Goal: Communication & Community: Answer question/provide support

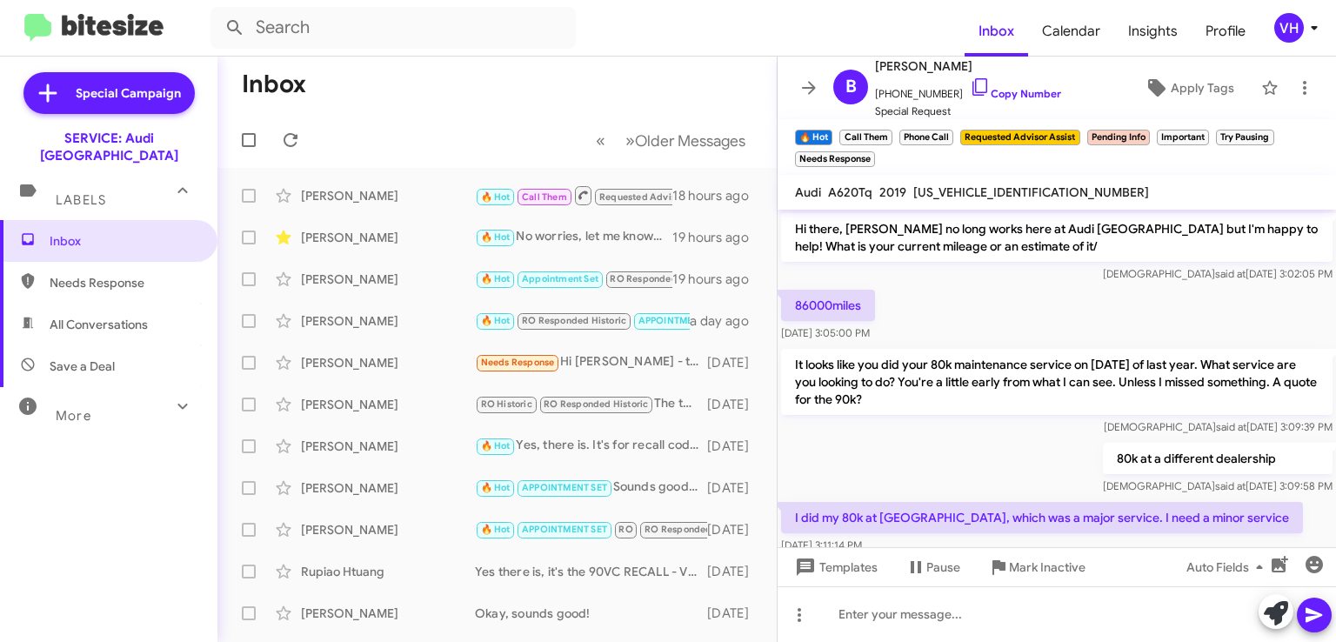
scroll to position [1253, 0]
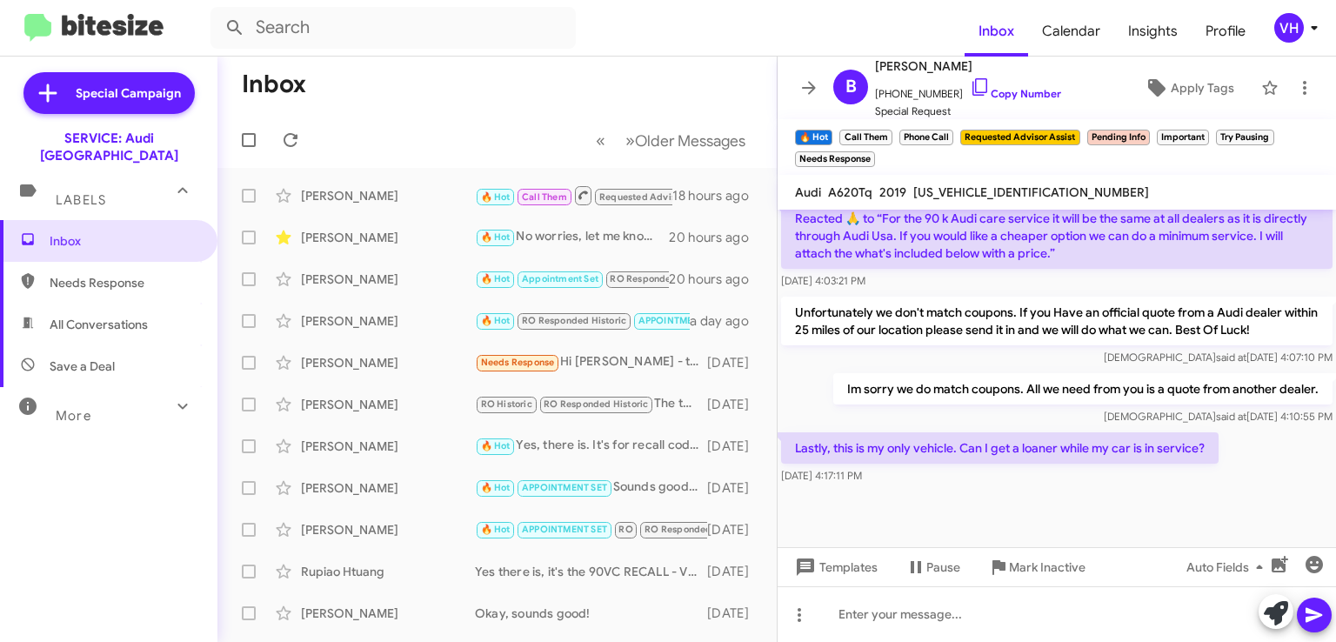
scroll to position [1343, 0]
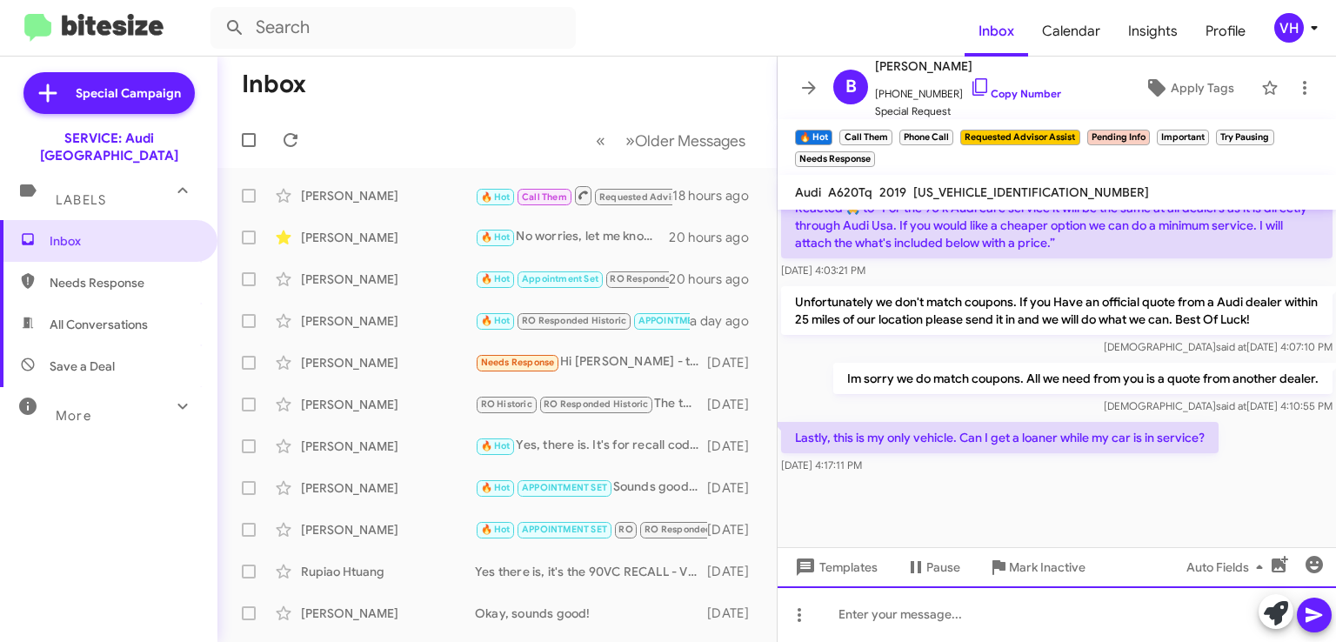
click at [1148, 595] on div at bounding box center [1057, 614] width 559 height 56
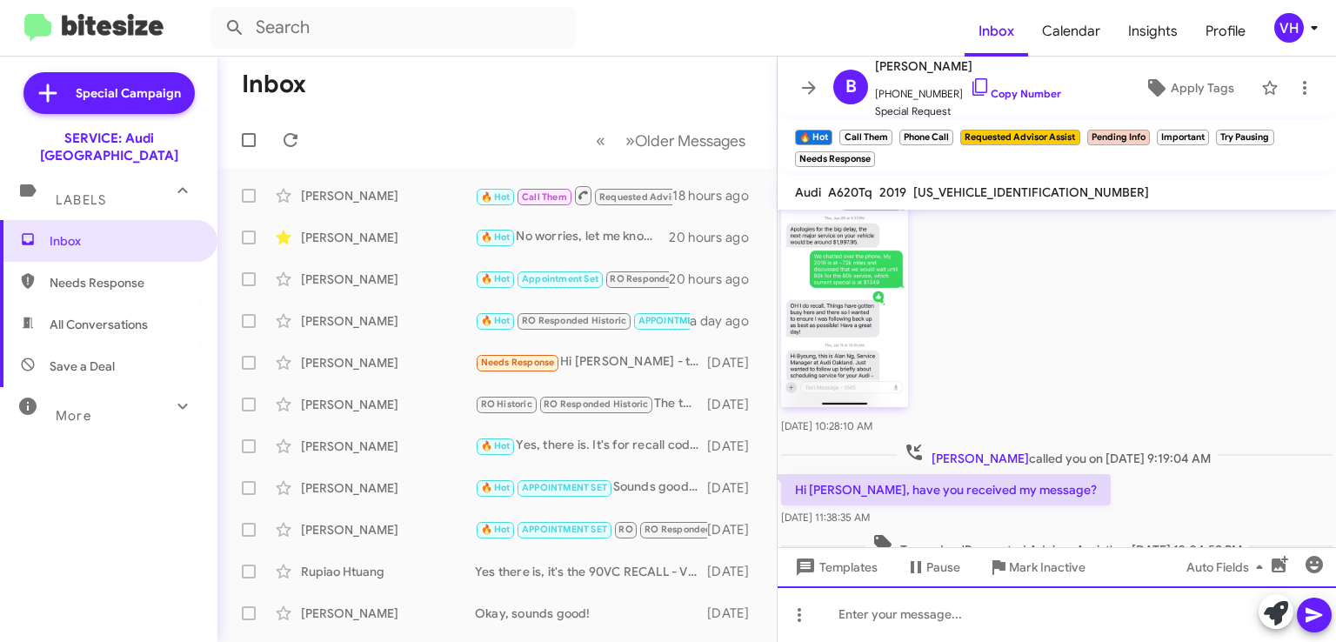
scroll to position [1392, 0]
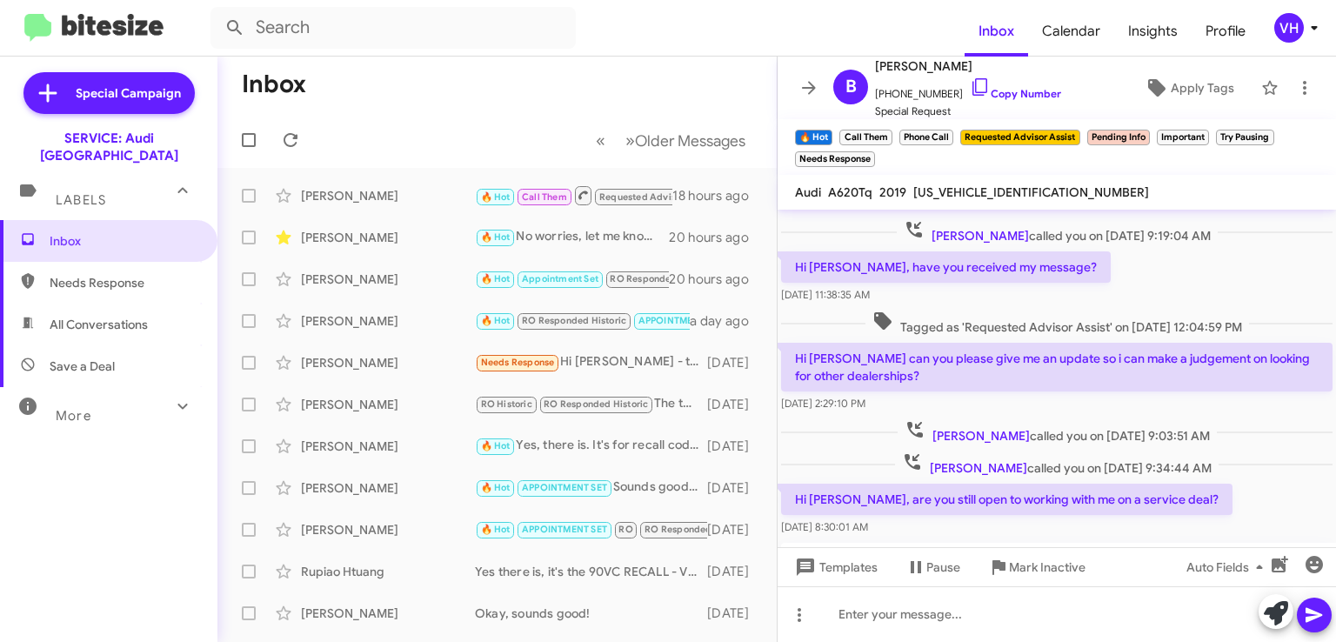
click at [1170, 475] on span "Byoung Bae called you on Oct 21, 2024 - 9:34:44 AM" at bounding box center [1057, 464] width 324 height 25
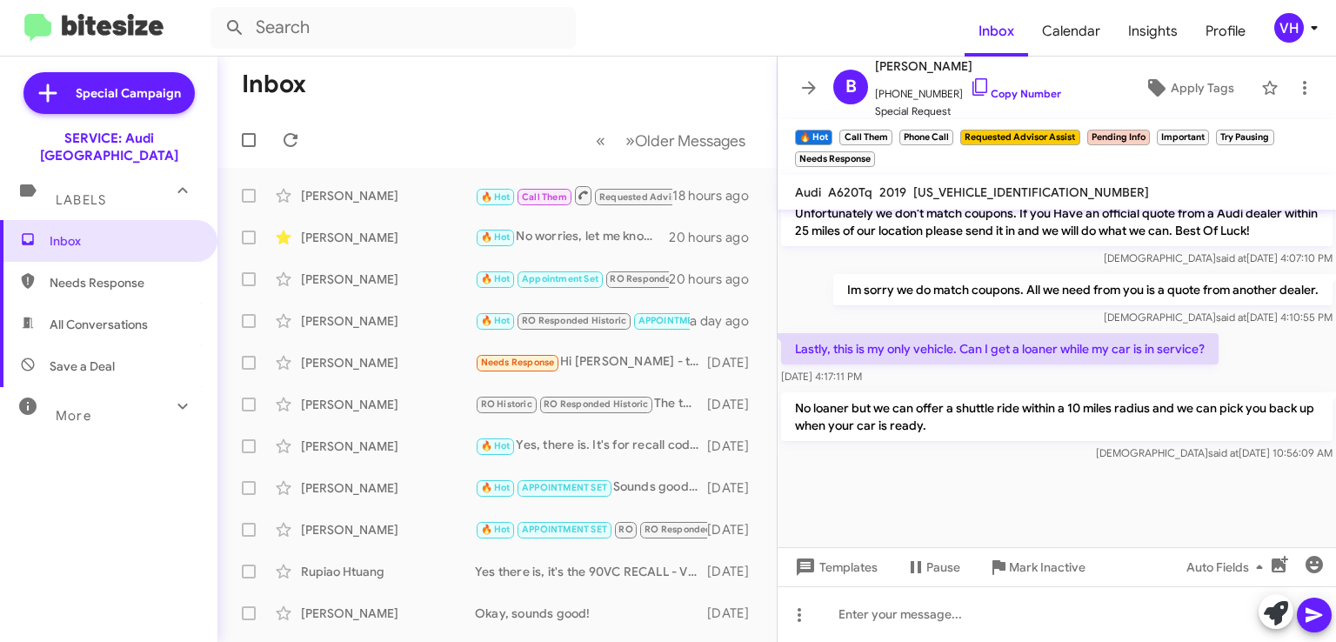
scroll to position [3067, 0]
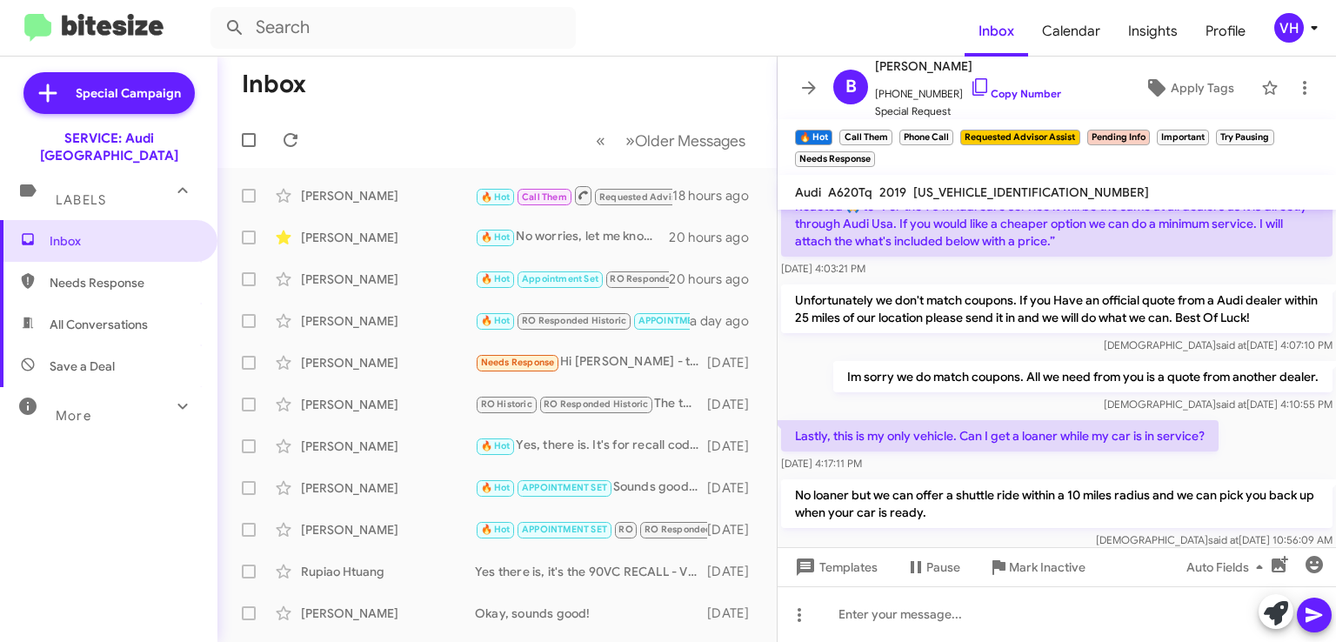
click at [339, 230] on div "[PERSON_NAME]" at bounding box center [388, 237] width 174 height 17
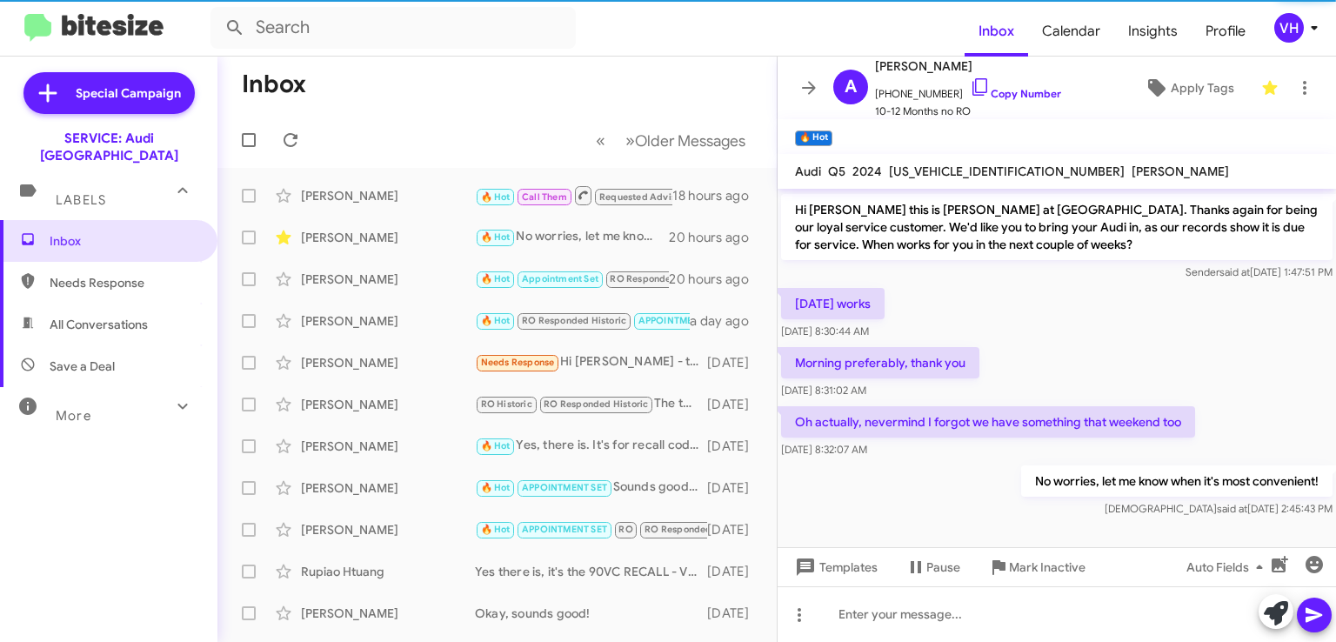
scroll to position [110, 0]
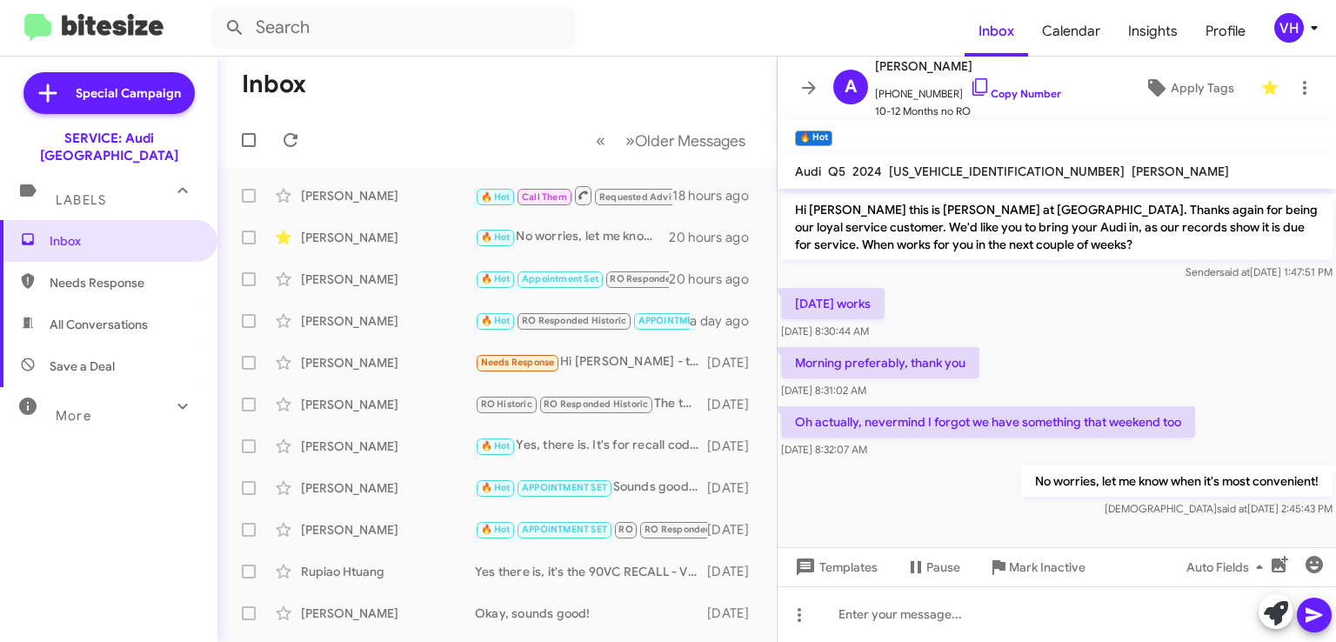
click at [1222, 338] on div "Saturday, 9/6 works Aug 23, 2025, 8:30:44 AM" at bounding box center [1057, 314] width 559 height 59
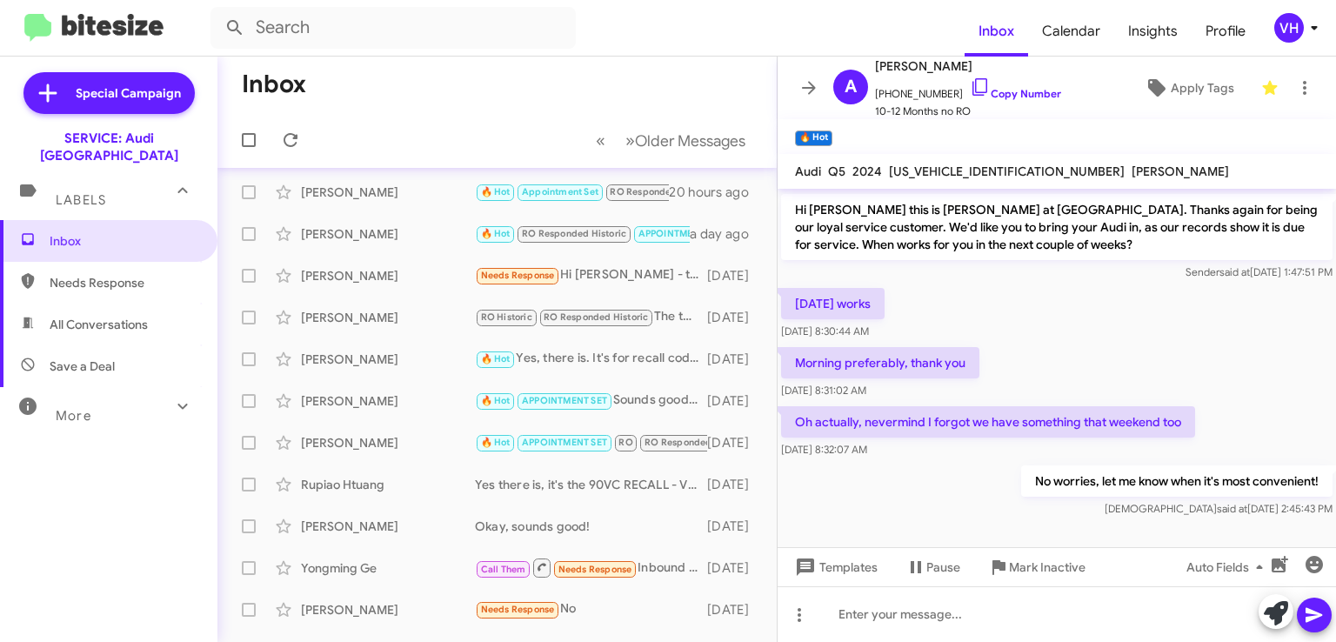
scroll to position [0, 0]
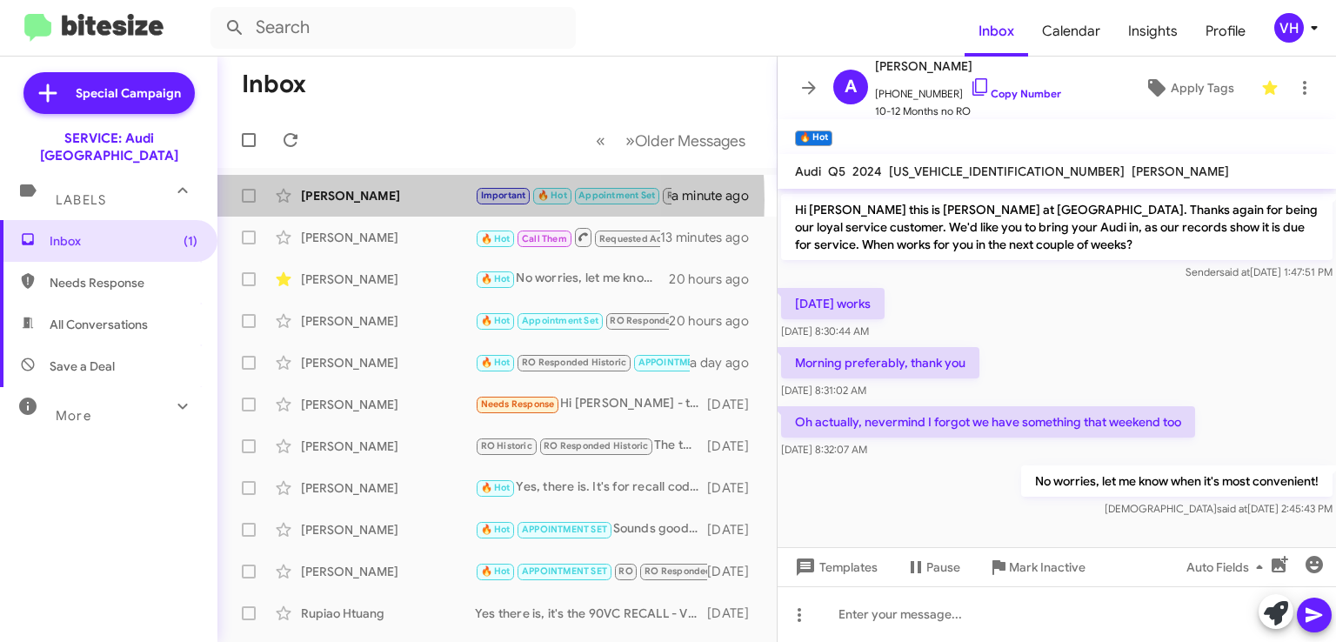
click at [381, 200] on div "Jacob Waddles" at bounding box center [388, 195] width 174 height 17
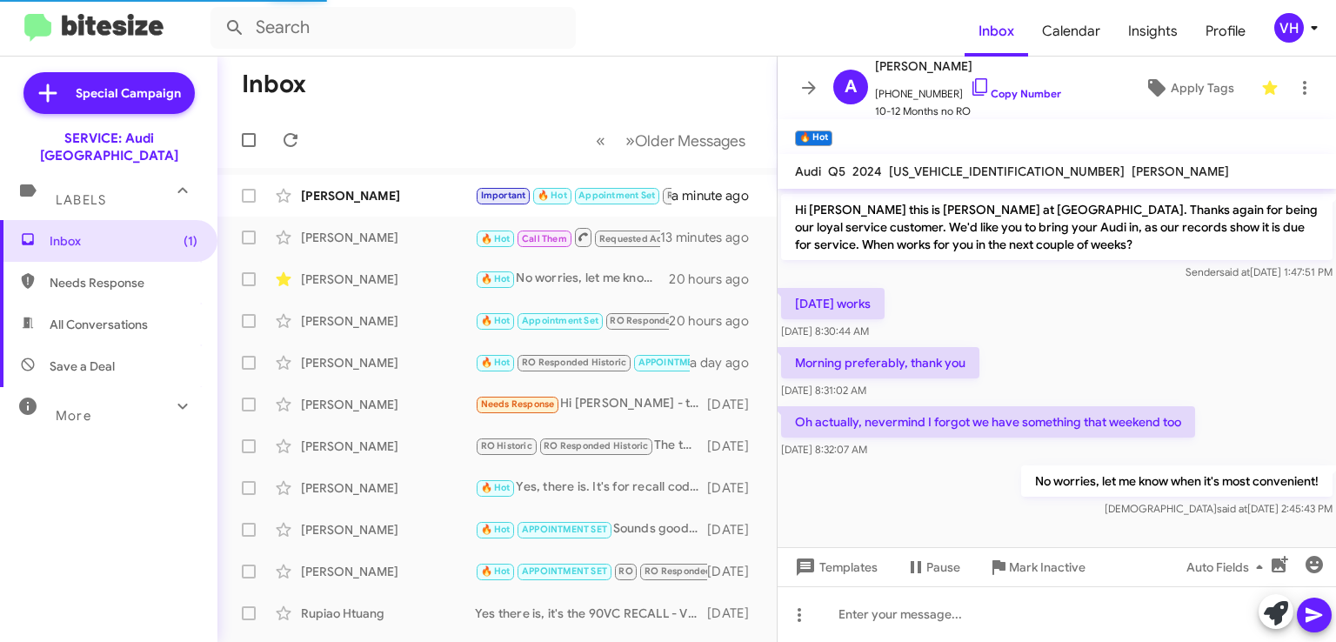
scroll to position [225, 0]
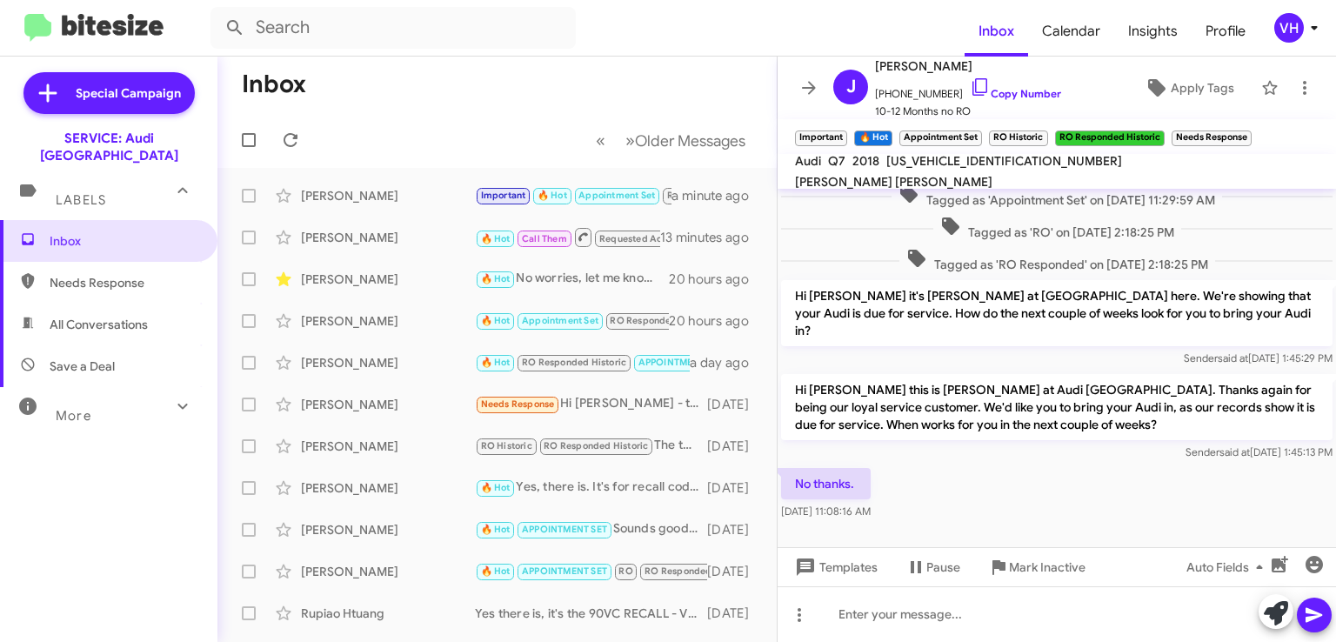
click at [1250, 130] on span "×" at bounding box center [1247, 129] width 10 height 21
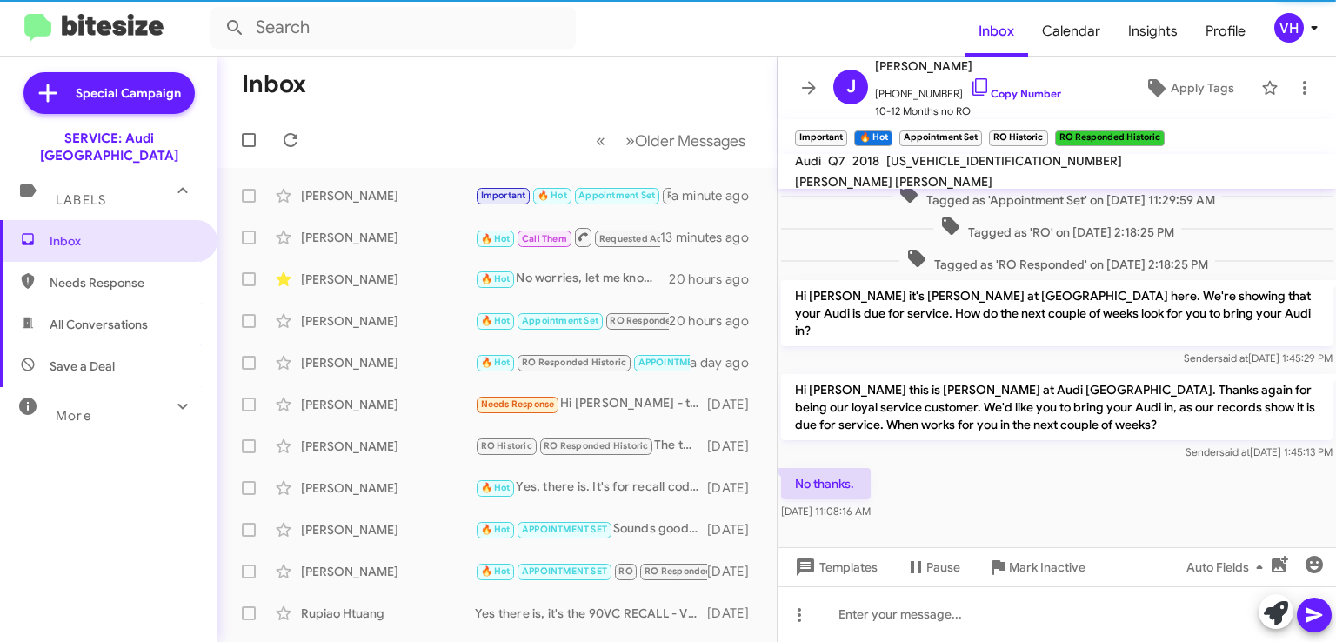
click at [1160, 131] on span "×" at bounding box center [1160, 129] width 10 height 21
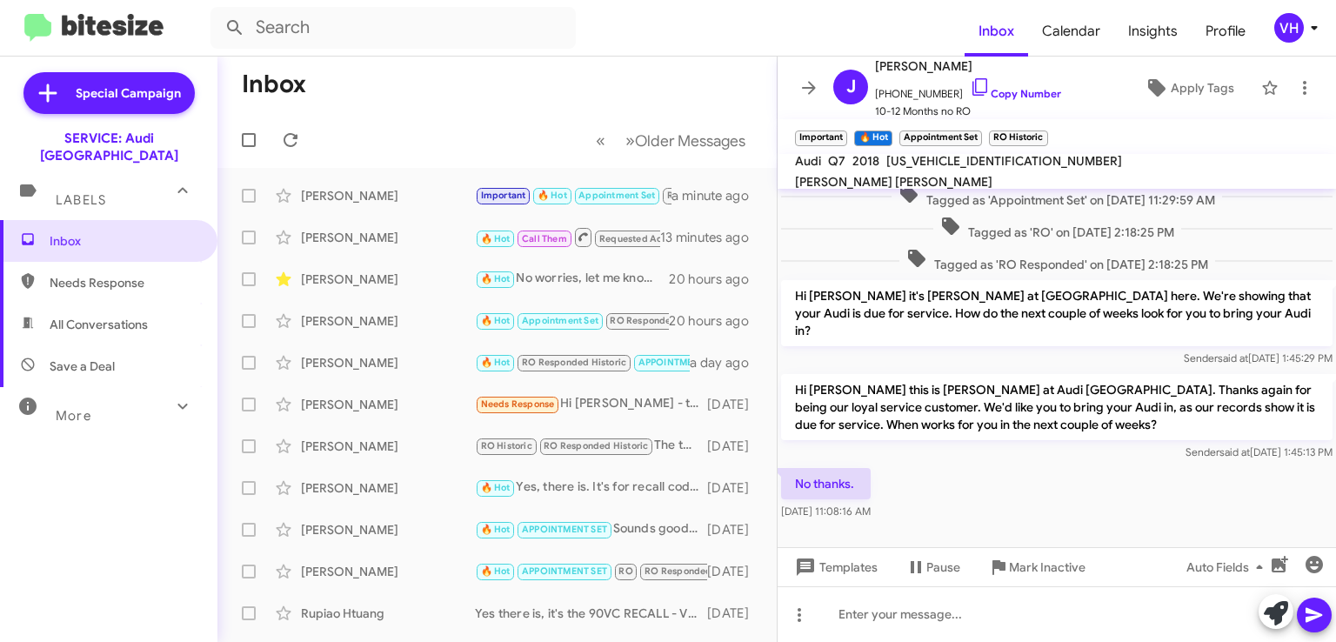
click at [1044, 126] on span "×" at bounding box center [1044, 129] width 10 height 21
click at [982, 129] on span "×" at bounding box center [978, 129] width 10 height 21
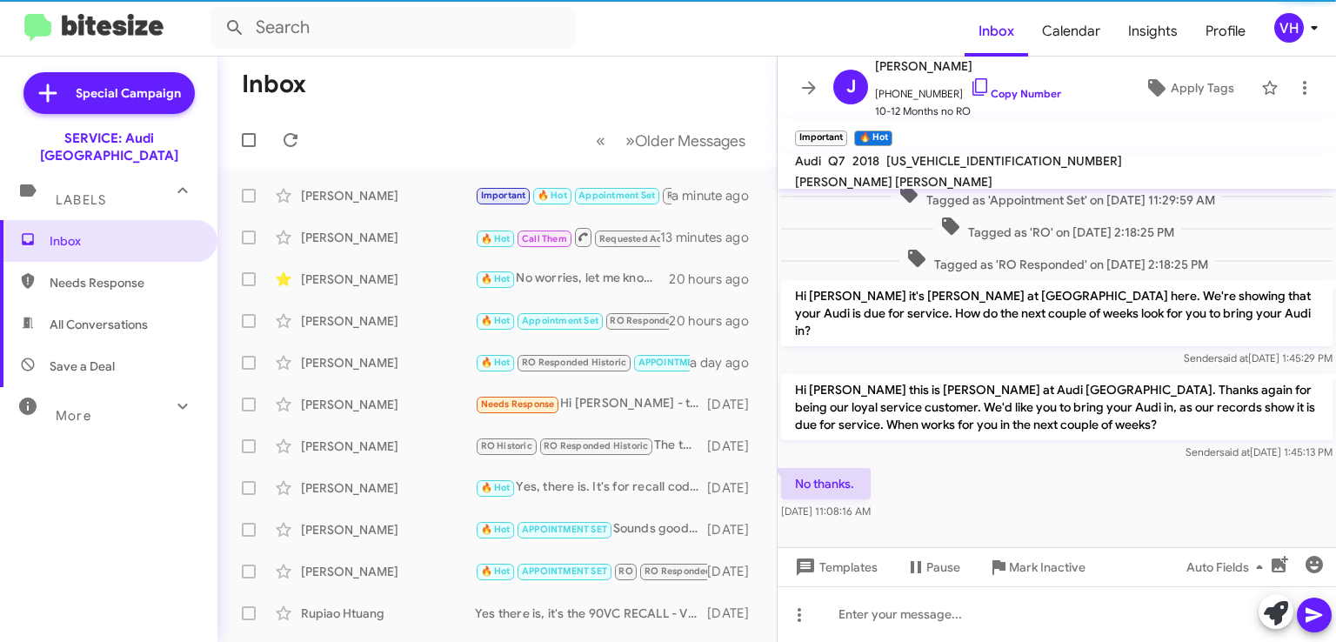
click at [889, 130] on span "×" at bounding box center [888, 129] width 10 height 21
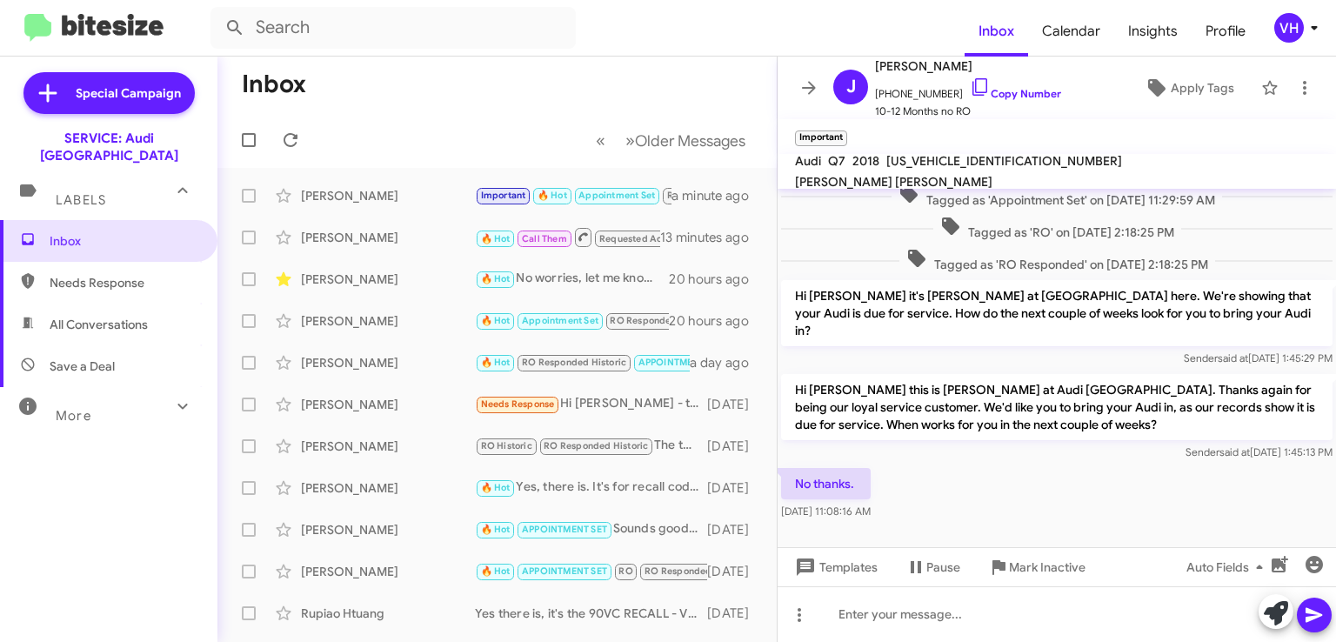
click at [840, 128] on span "×" at bounding box center [843, 129] width 10 height 21
click at [1171, 94] on span "Apply Tags" at bounding box center [1203, 87] width 64 height 31
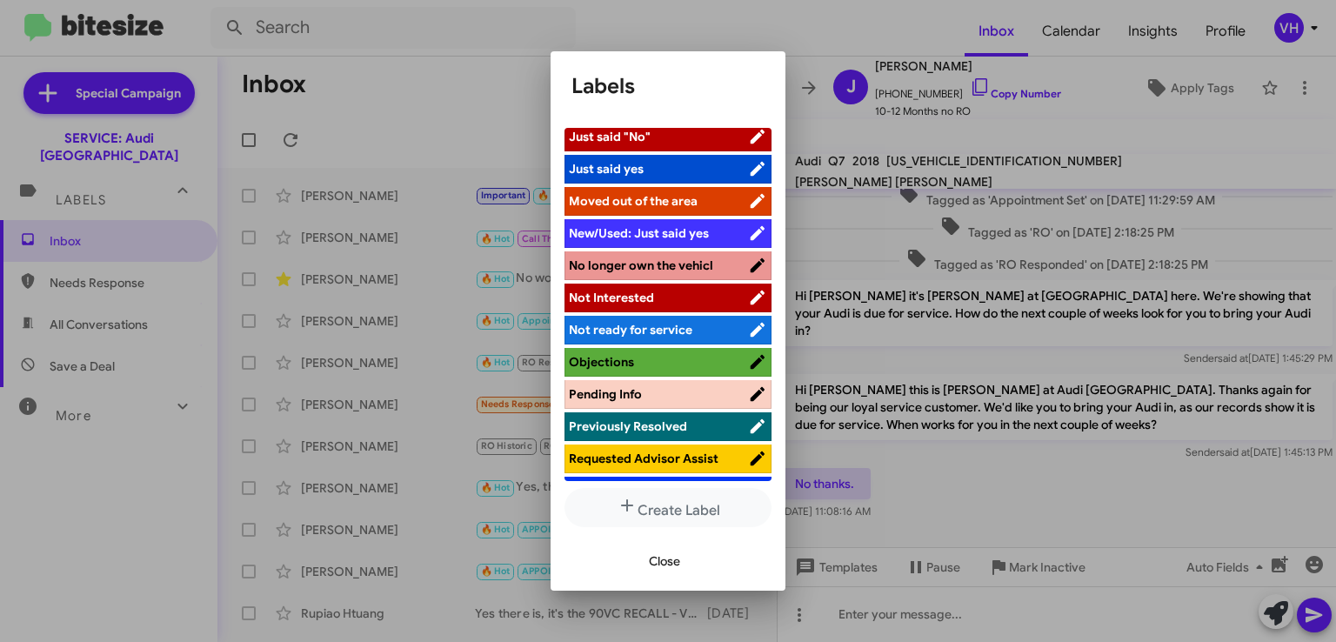
click at [610, 290] on span "Not Interested" at bounding box center [611, 298] width 85 height 16
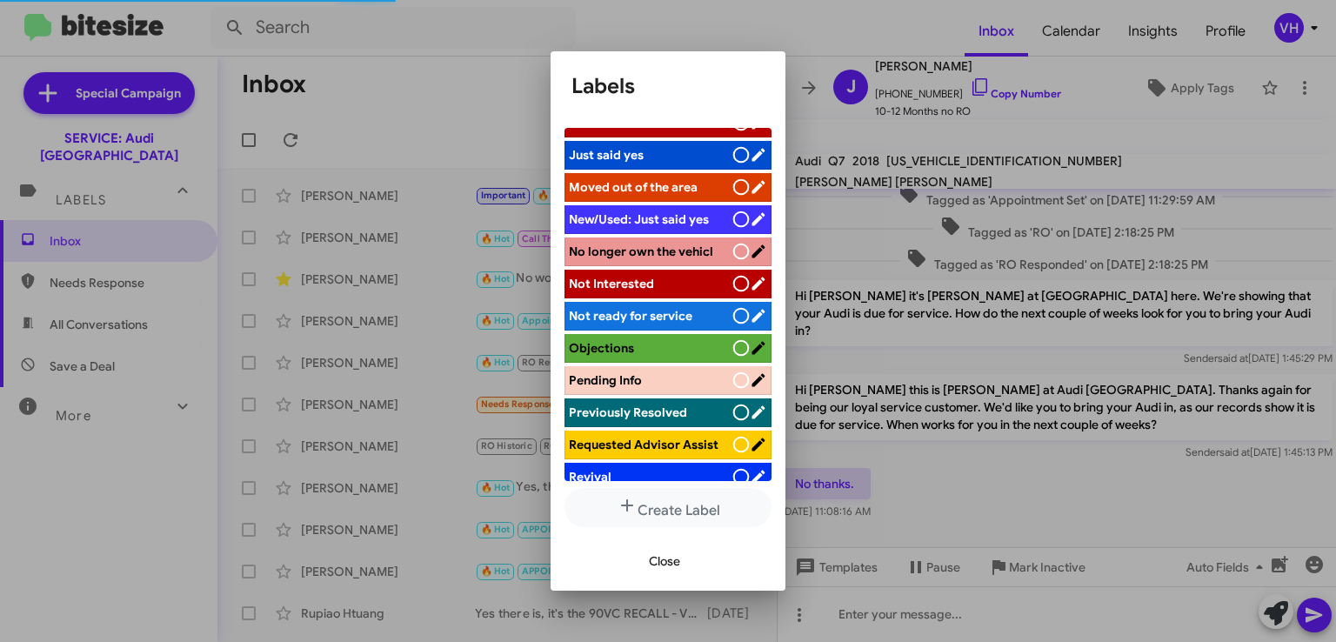
scroll to position [425, 0]
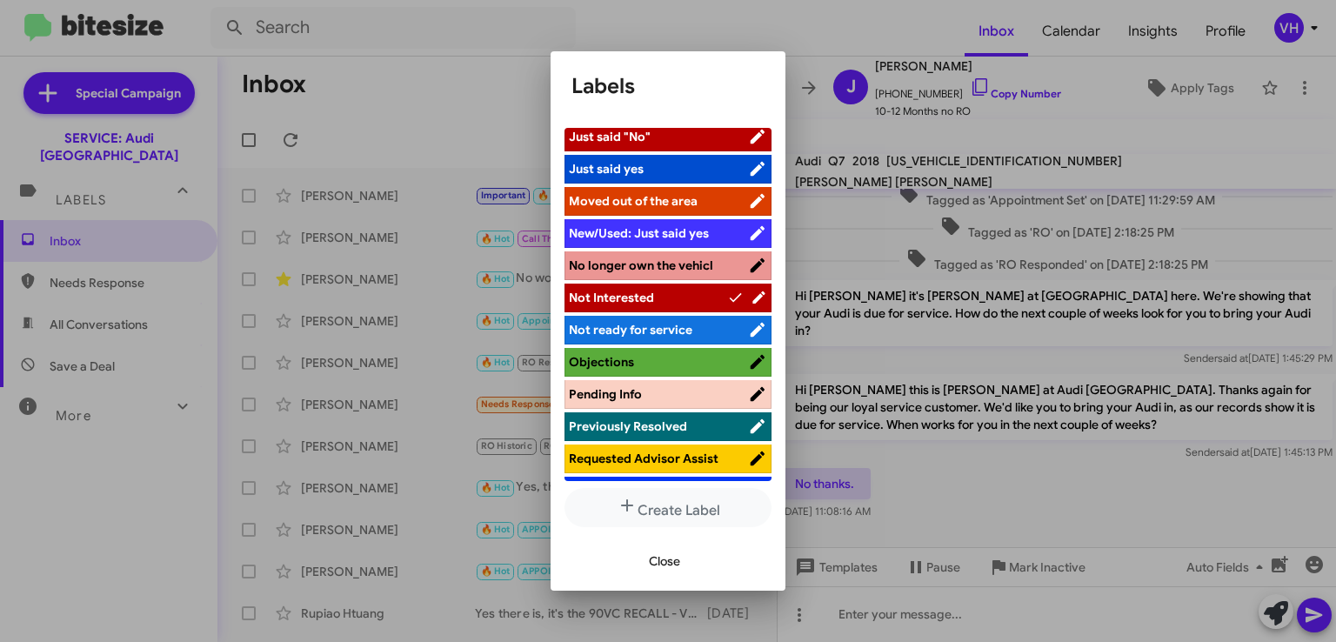
click at [665, 554] on span "Close" at bounding box center [664, 561] width 31 height 31
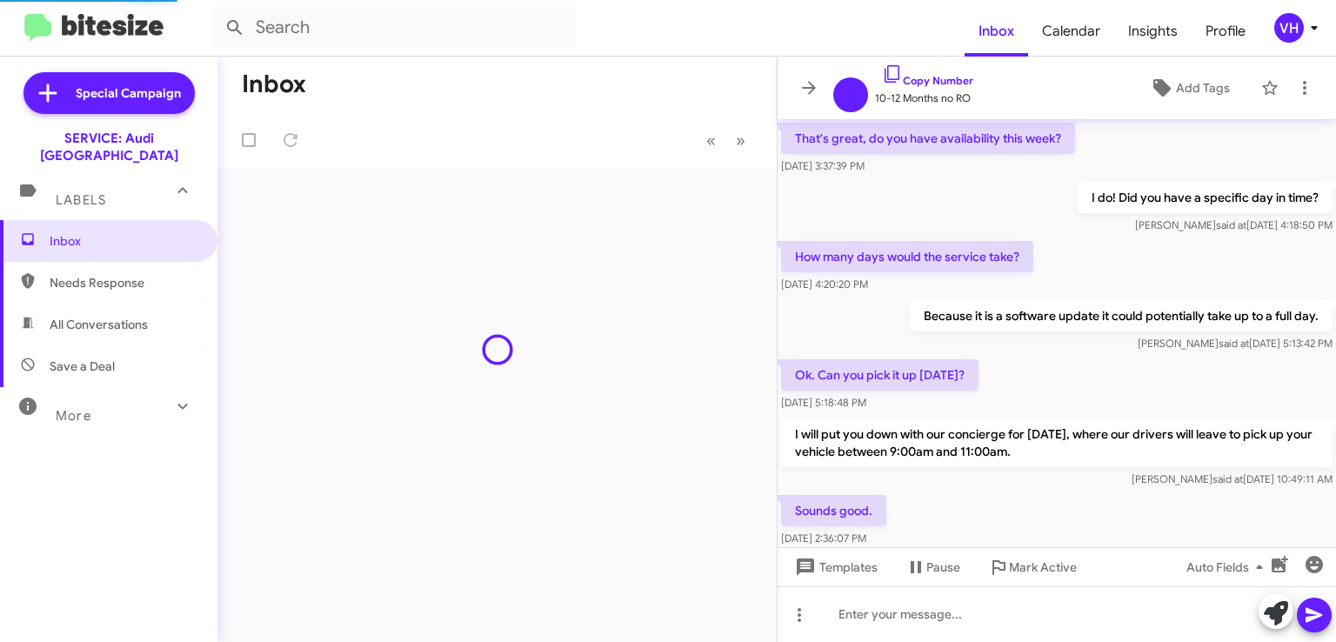
scroll to position [647, 0]
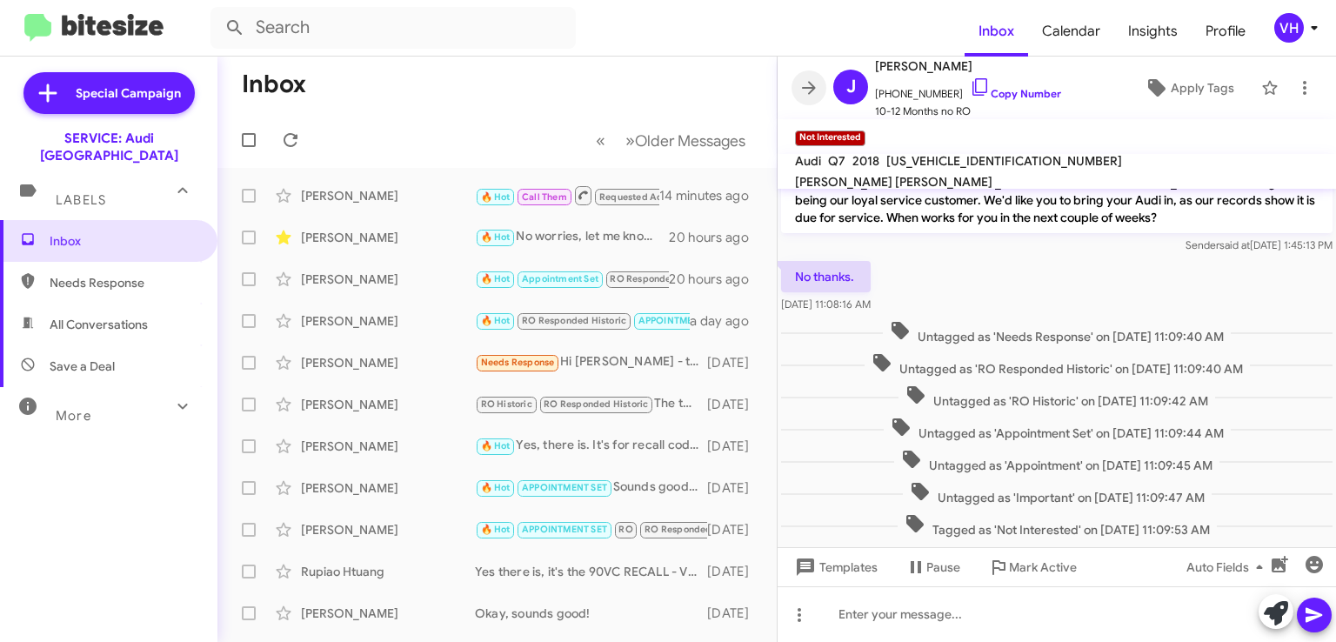
click at [810, 91] on icon at bounding box center [809, 87] width 14 height 13
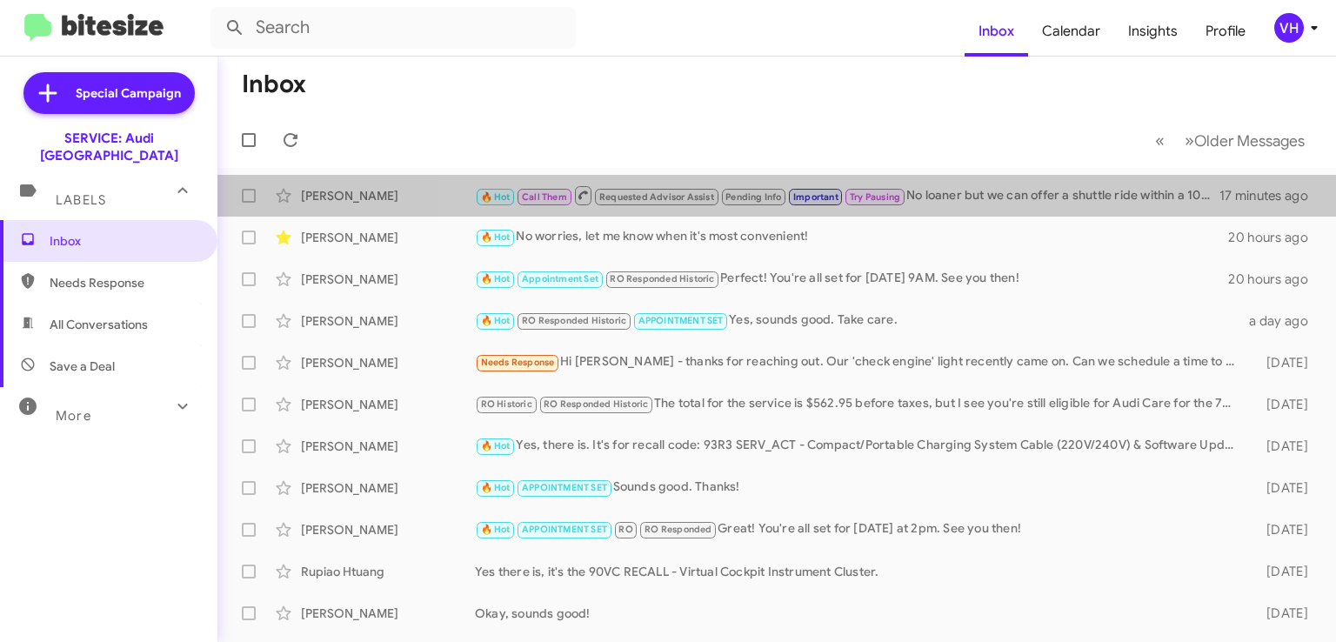
click at [992, 203] on div "🔥 Hot Call Them Requested Advisor Assist Pending Info Important Try Pausing No …" at bounding box center [847, 195] width 745 height 22
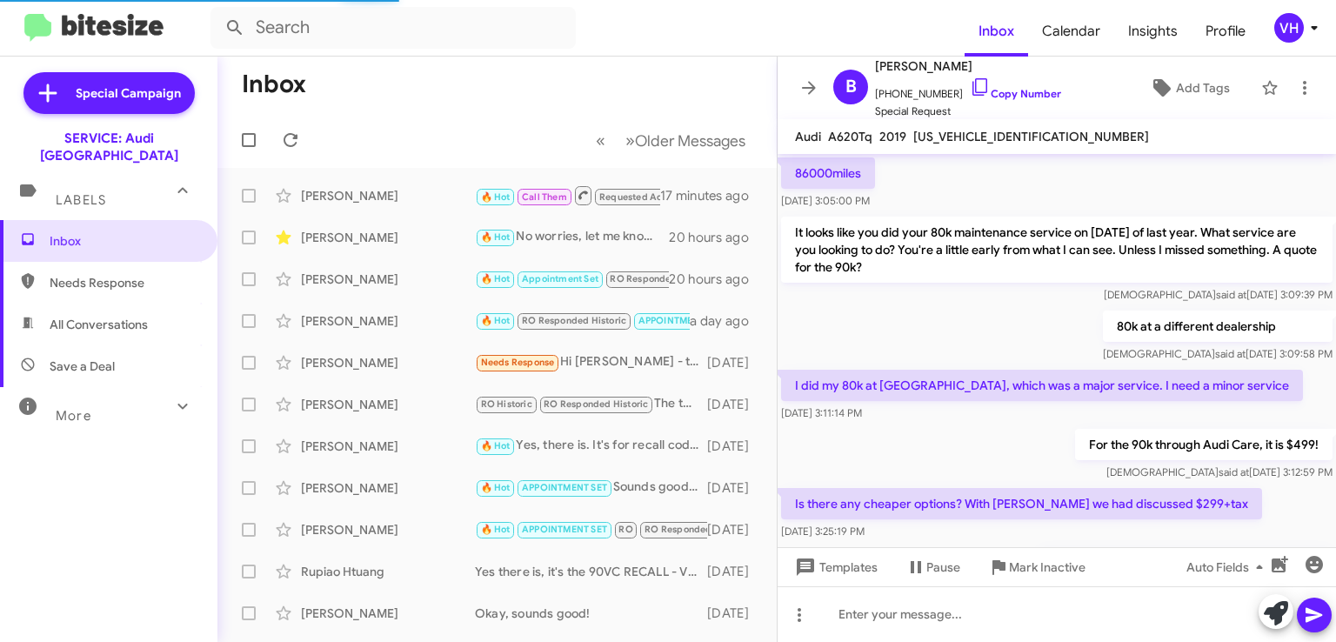
scroll to position [1288, 0]
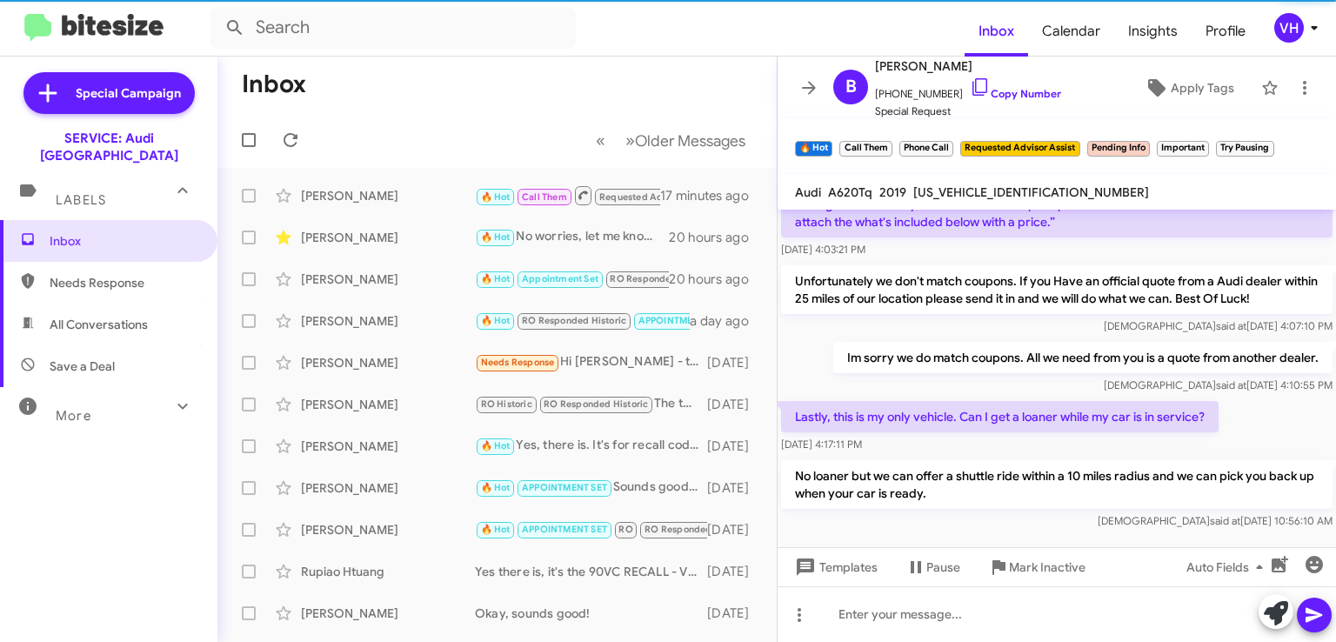
click at [883, 139] on span "×" at bounding box center [888, 140] width 10 height 21
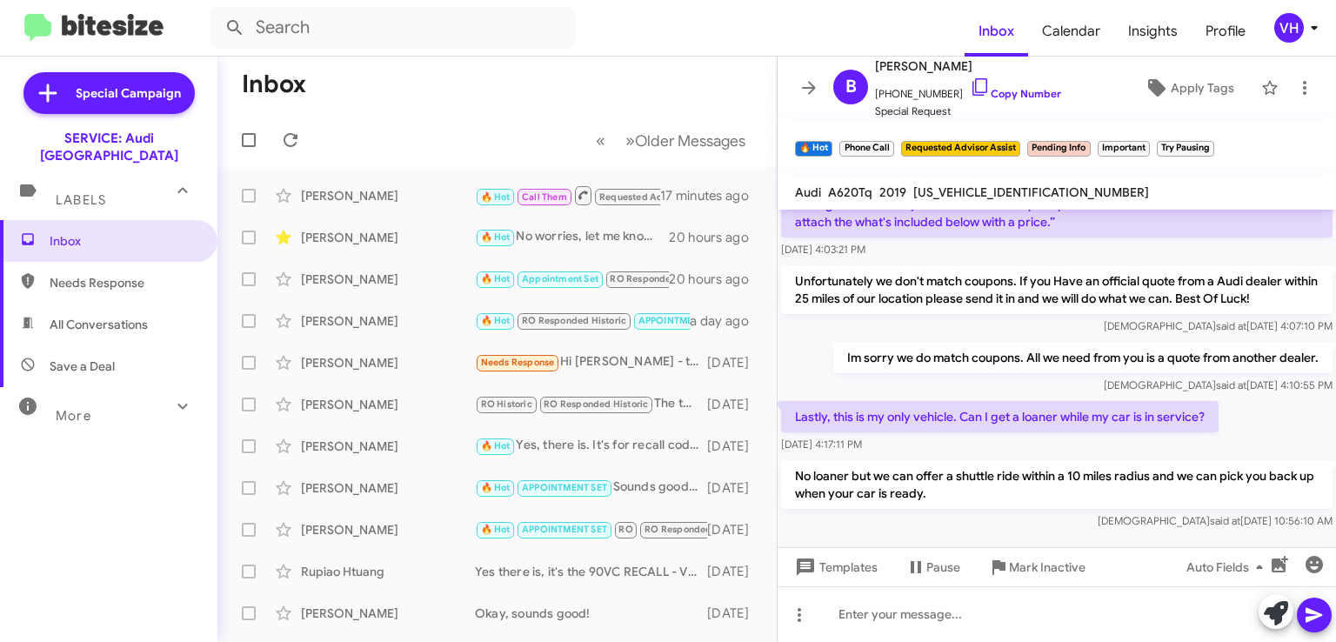
click at [885, 145] on span "×" at bounding box center [890, 140] width 10 height 21
click at [1082, 140] on span "×" at bounding box center [1085, 140] width 10 height 21
click at [1089, 137] on span "×" at bounding box center [1090, 140] width 10 height 21
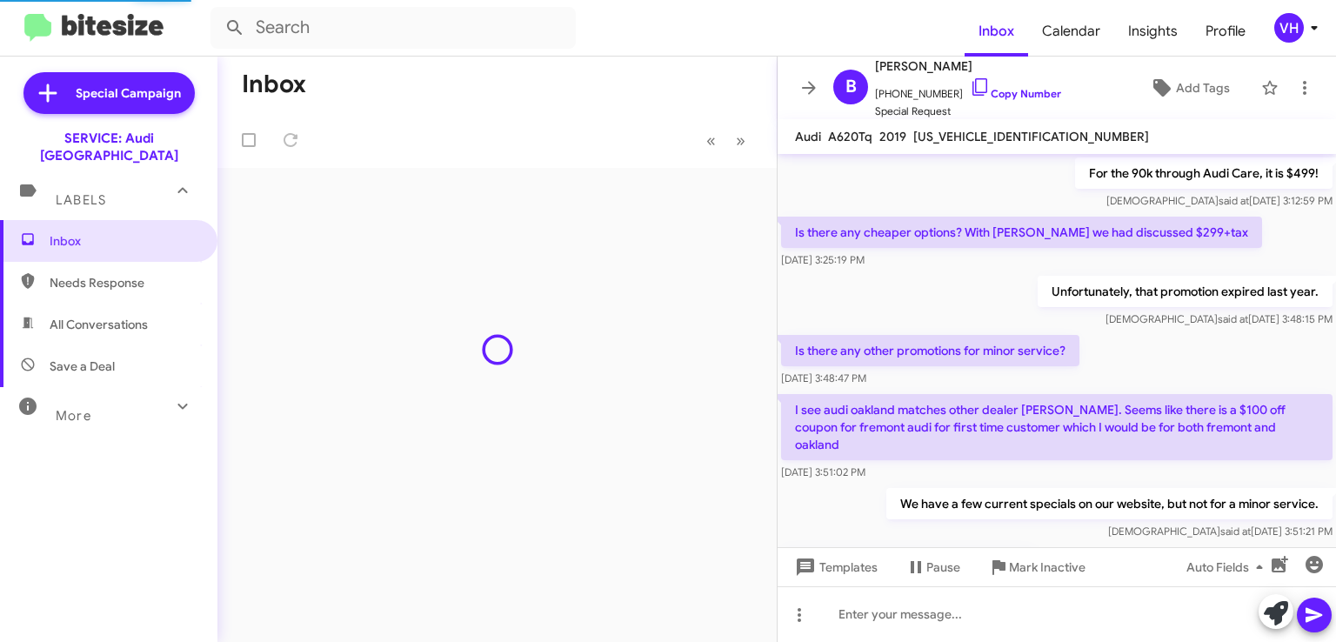
scroll to position [1147, 0]
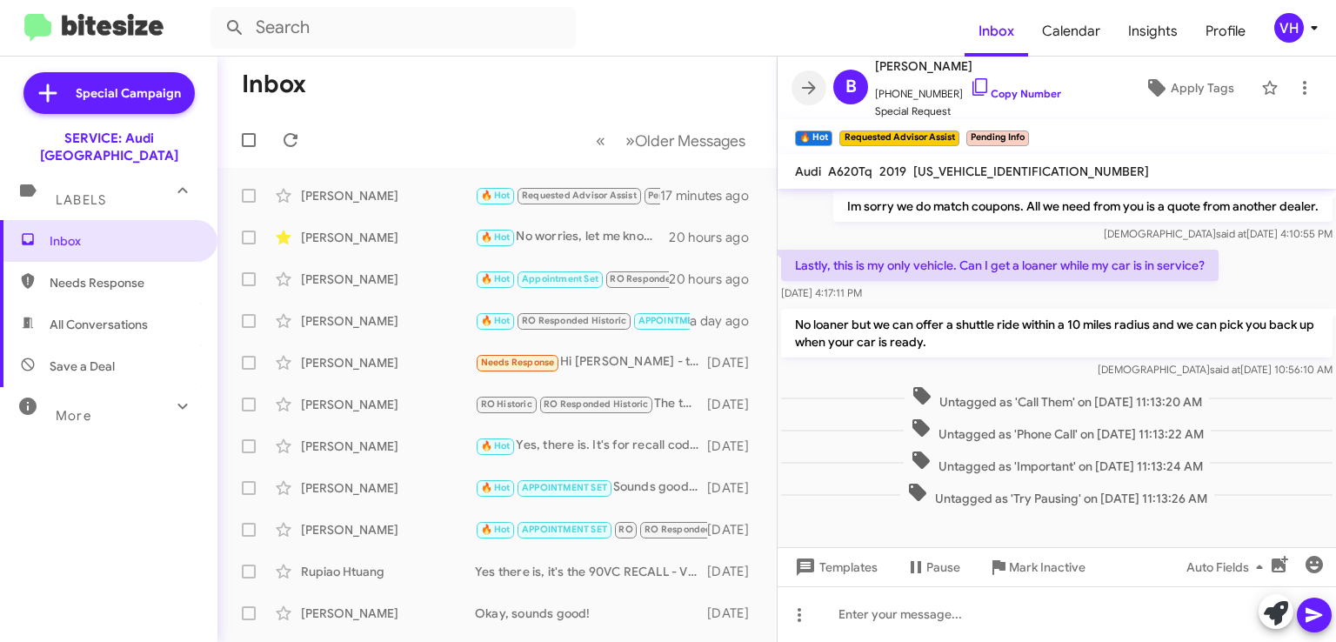
click at [807, 91] on icon at bounding box center [809, 87] width 21 height 21
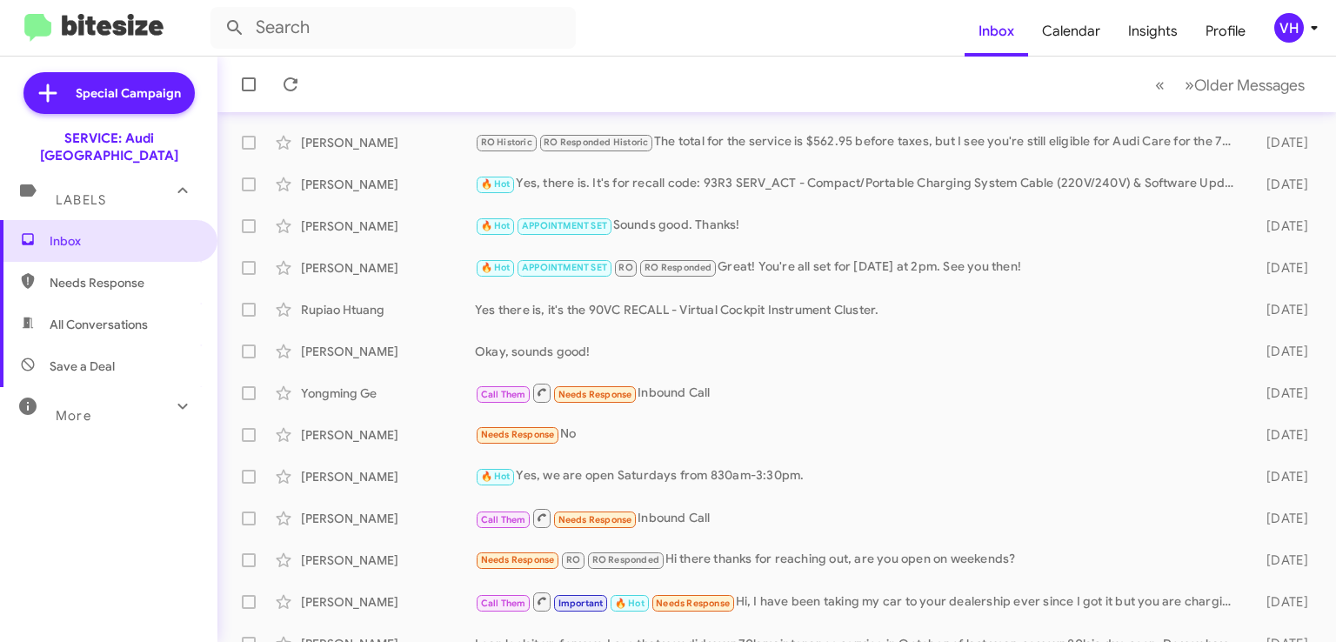
scroll to position [348, 0]
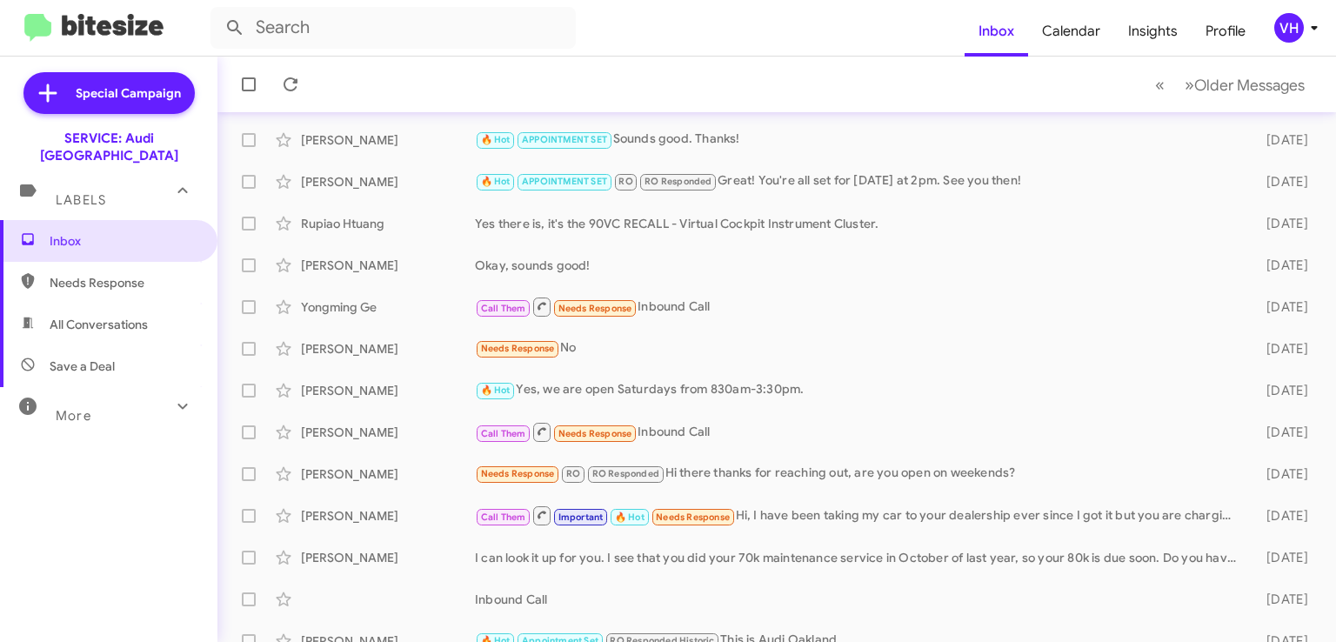
click at [751, 348] on div "Needs Response No" at bounding box center [860, 348] width 770 height 20
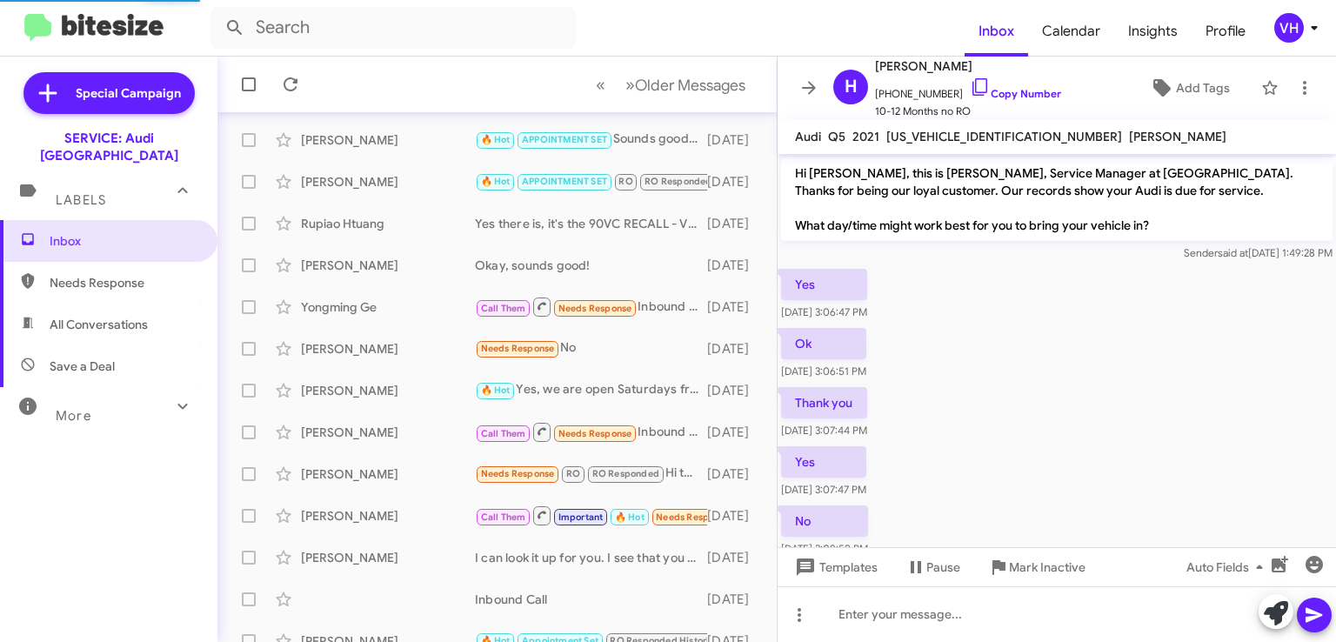
scroll to position [40, 0]
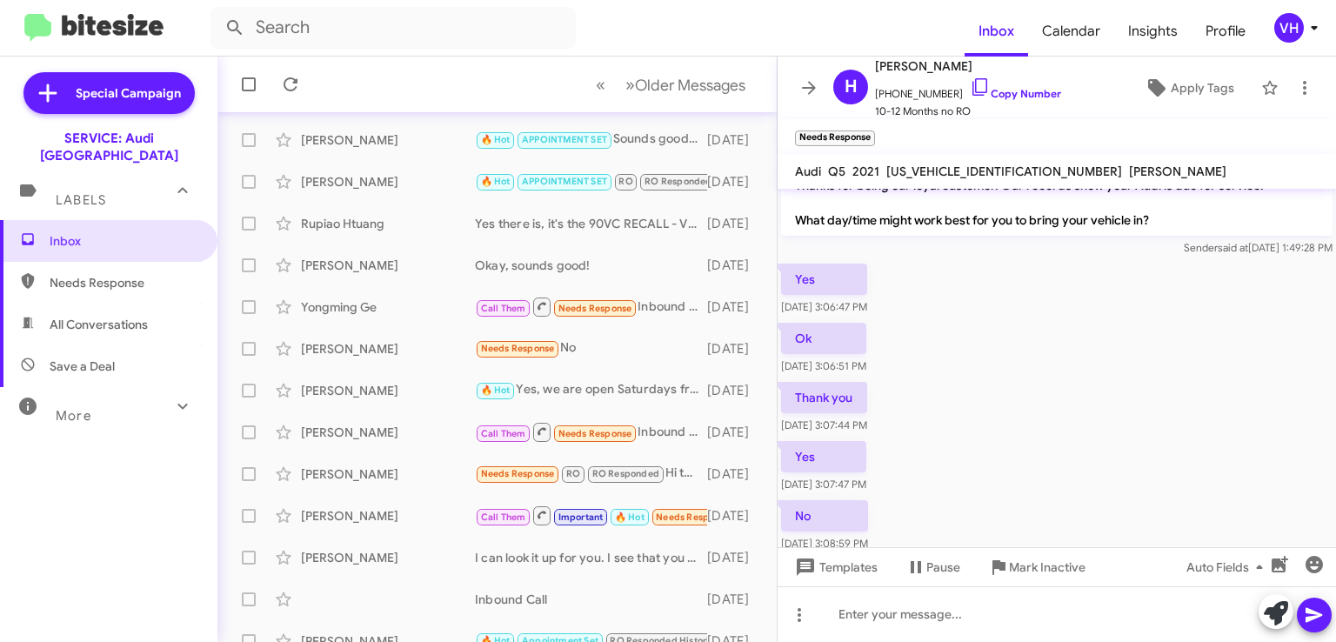
click at [874, 130] on span "×" at bounding box center [871, 129] width 10 height 21
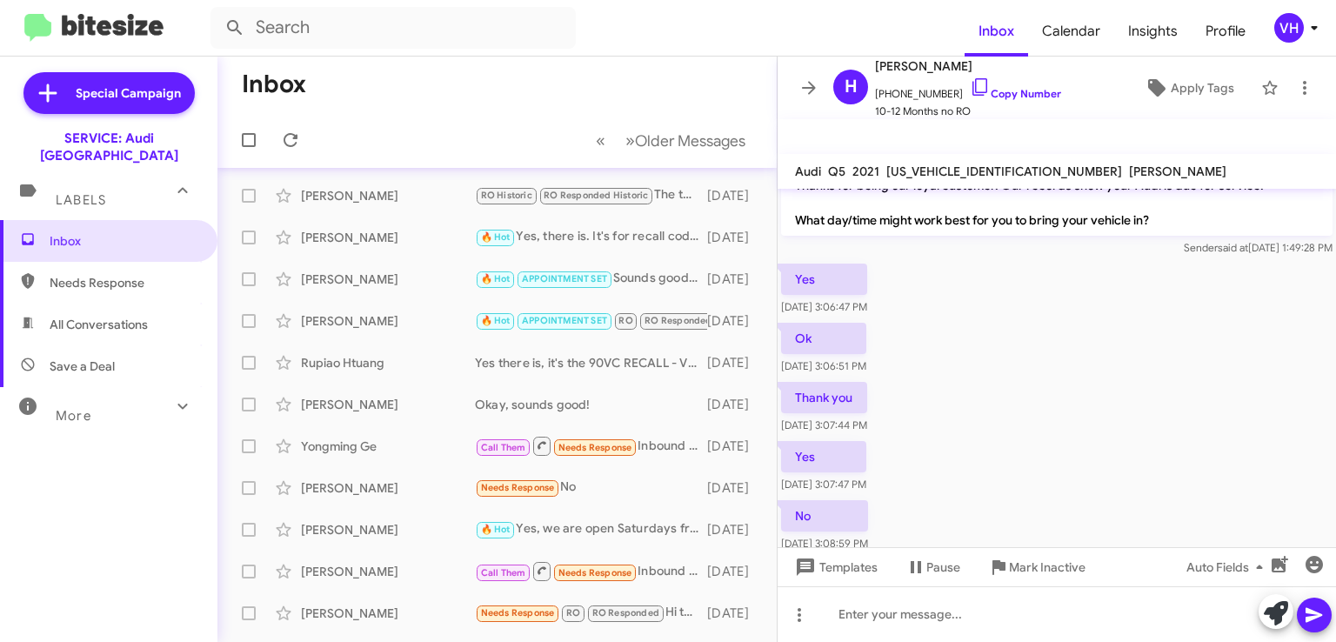
scroll to position [194, 0]
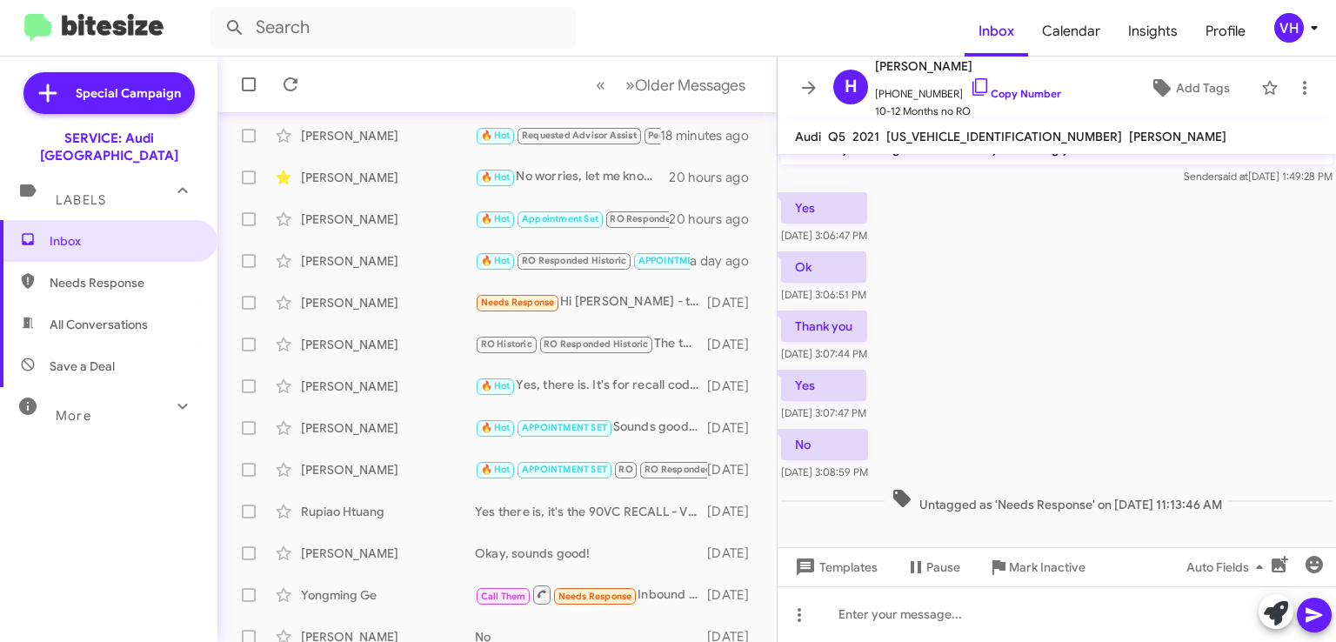
scroll to position [87, 0]
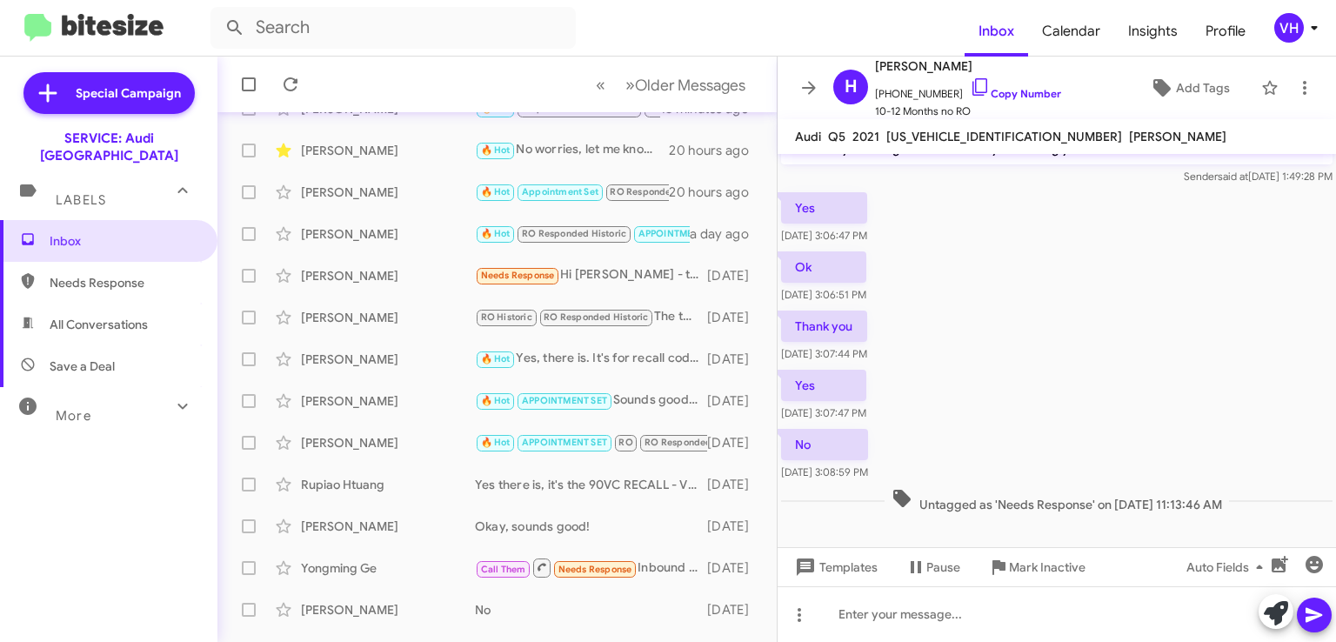
click at [814, 95] on icon at bounding box center [809, 87] width 21 height 21
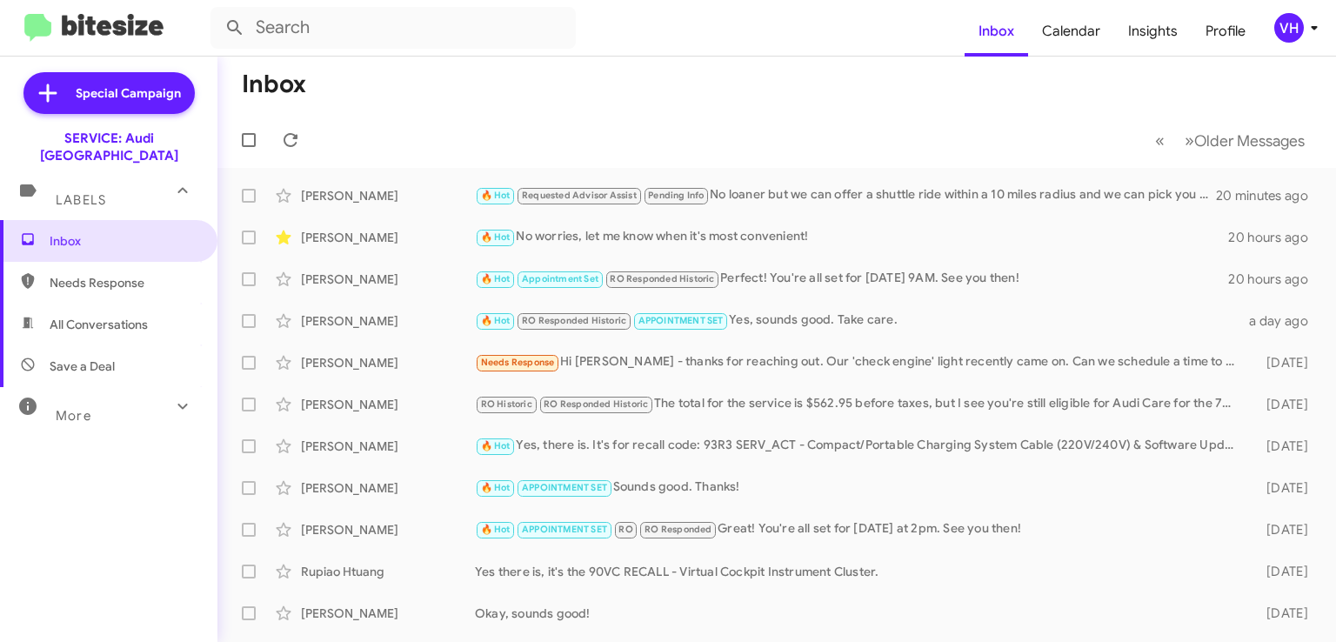
click at [1159, 554] on div "Rupiao Htuang Yes there is, it's the 90VC RECALL - Virtual Cockpit Instrument C…" at bounding box center [776, 571] width 1091 height 35
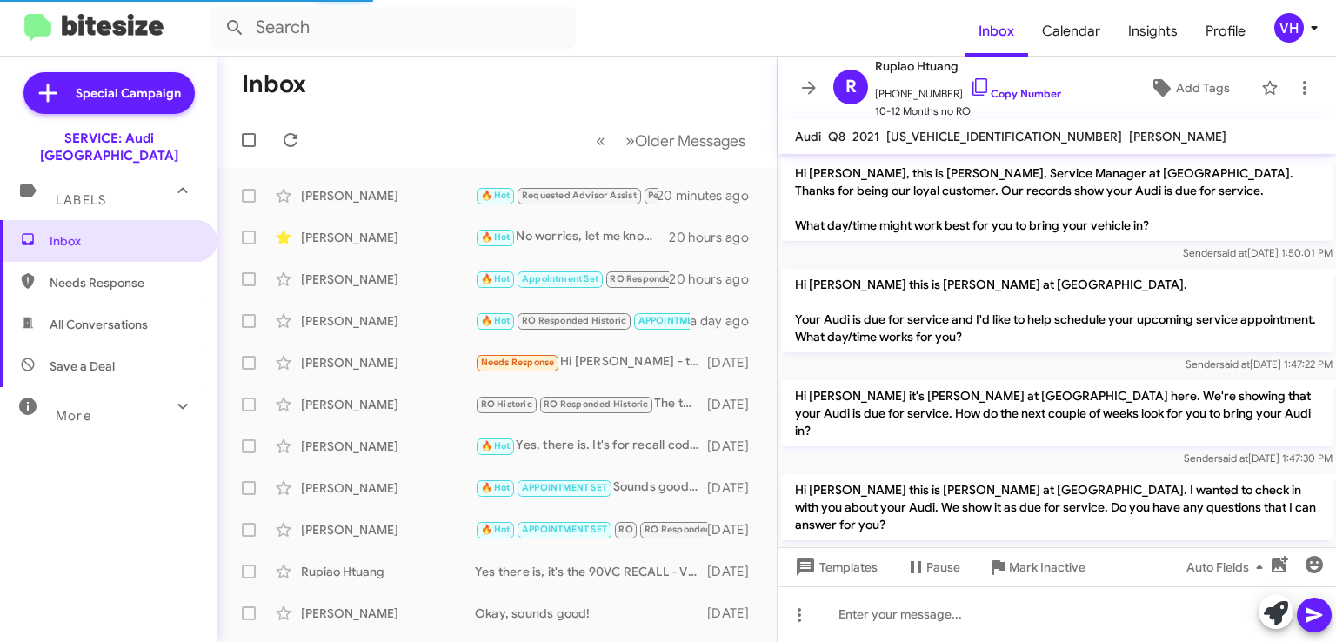
scroll to position [110, 0]
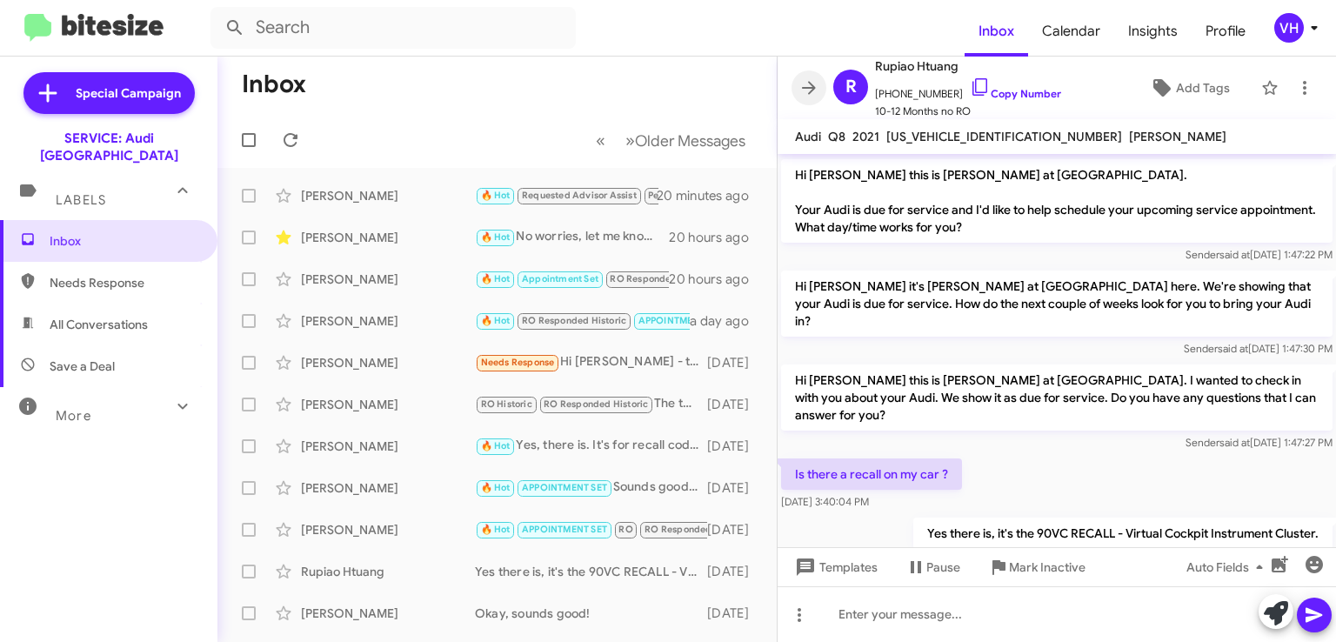
click at [799, 89] on icon at bounding box center [809, 87] width 21 height 21
